Goal: Transaction & Acquisition: Purchase product/service

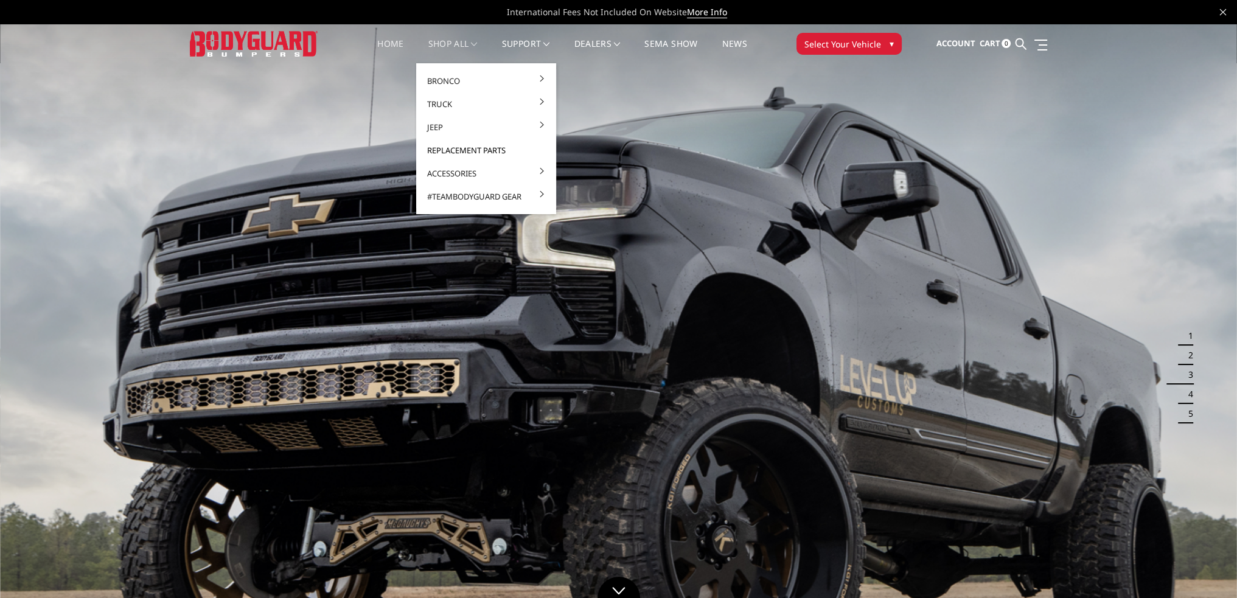
click at [453, 145] on link "Replacement Parts" at bounding box center [486, 150] width 130 height 23
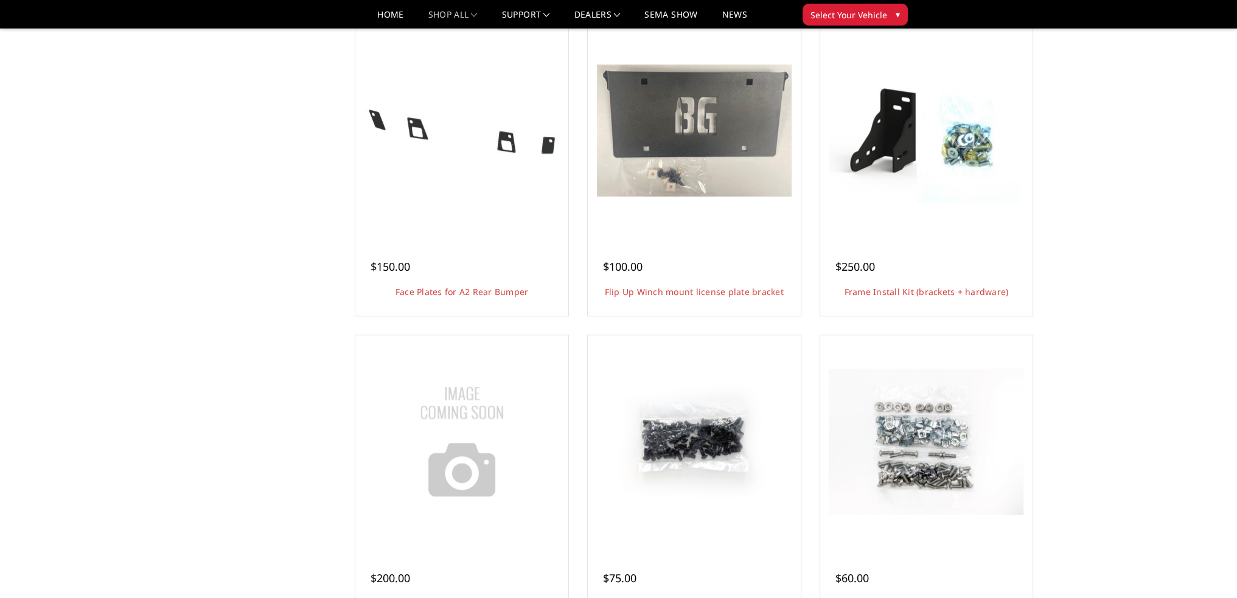
scroll to position [1095, 0]
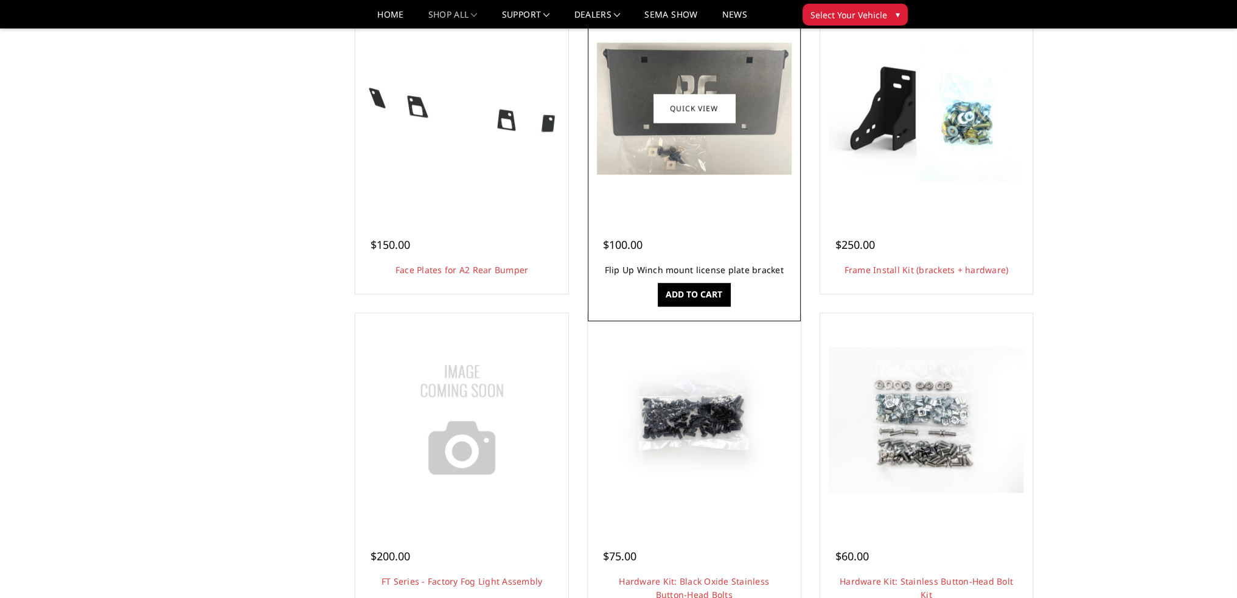
click at [675, 267] on link "Flip Up Winch mount license plate bracket" at bounding box center [694, 270] width 179 height 12
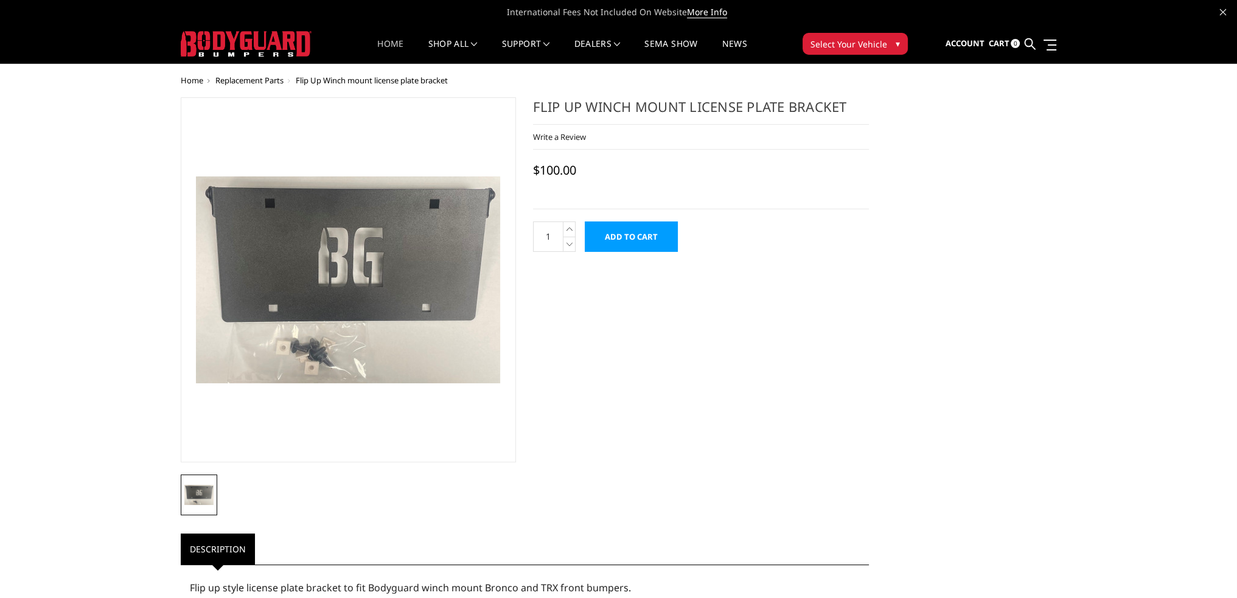
click at [391, 43] on link "Home" at bounding box center [390, 52] width 26 height 24
